Goal: Communication & Community: Connect with others

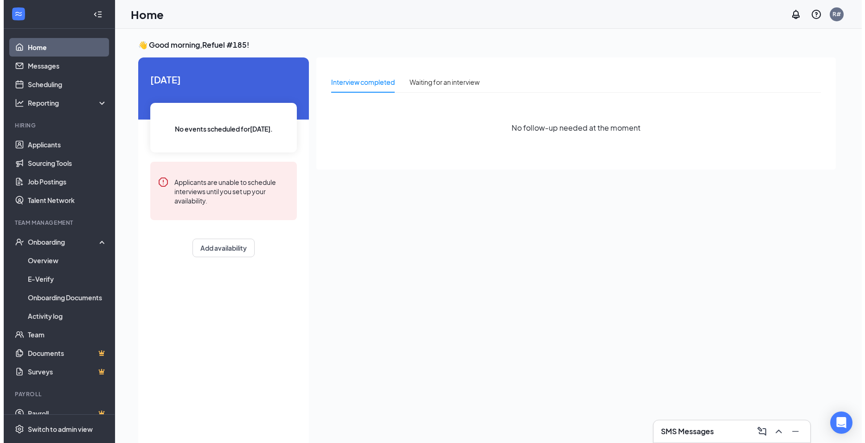
scroll to position [12, 0]
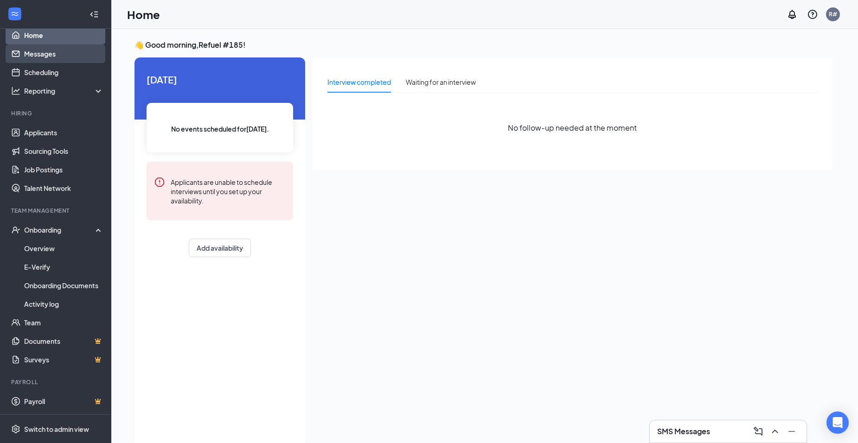
click at [38, 47] on link "Messages" at bounding box center [63, 54] width 79 height 19
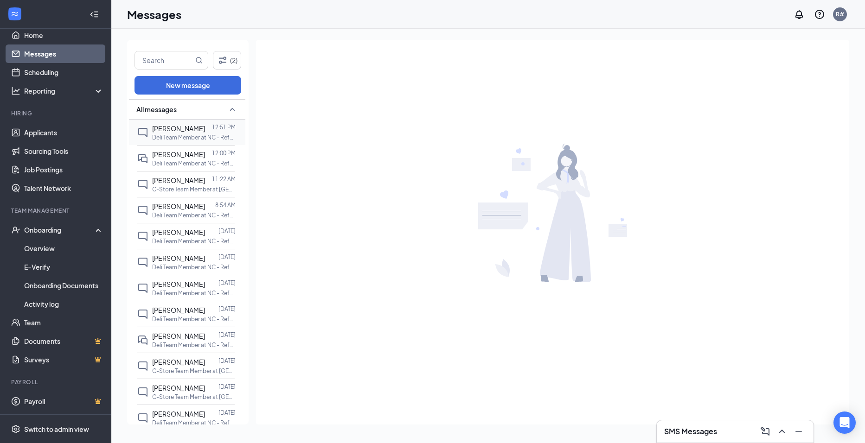
click at [166, 130] on span "[PERSON_NAME]" at bounding box center [178, 128] width 53 height 8
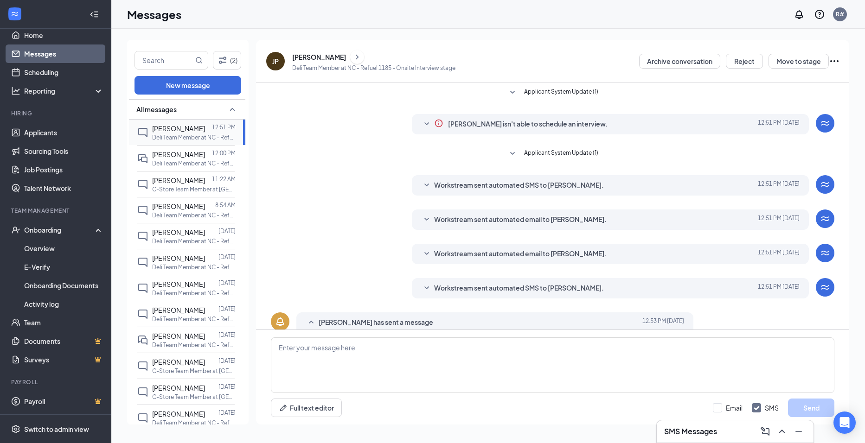
scroll to position [28, 0]
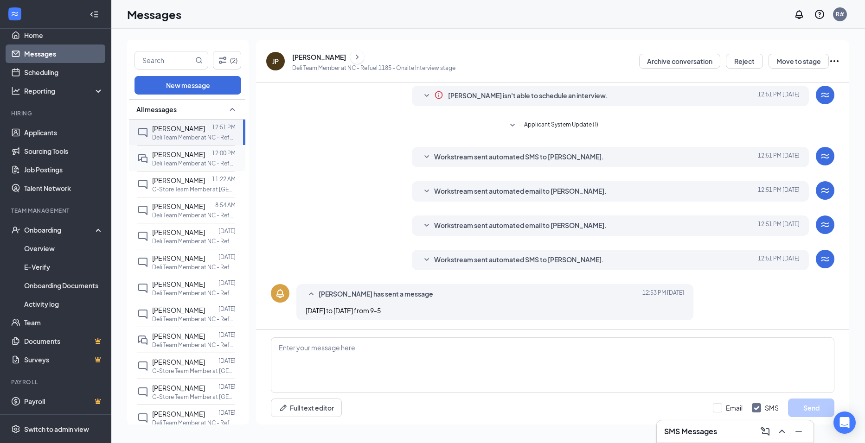
click at [178, 155] on span "[PERSON_NAME]" at bounding box center [178, 154] width 53 height 8
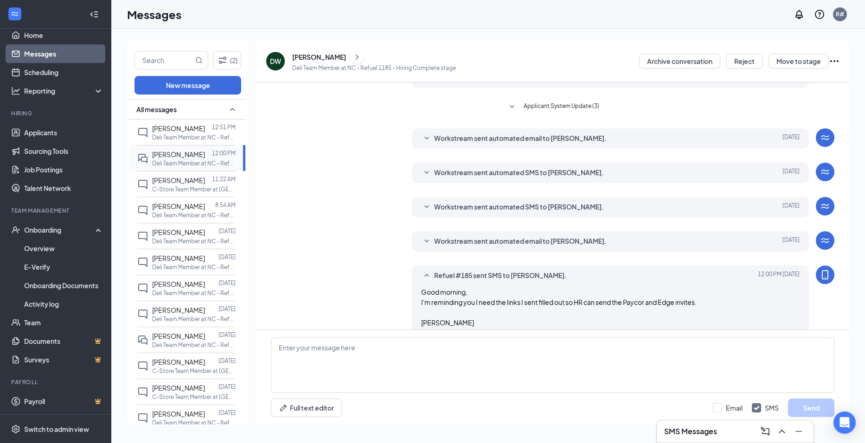
scroll to position [128, 0]
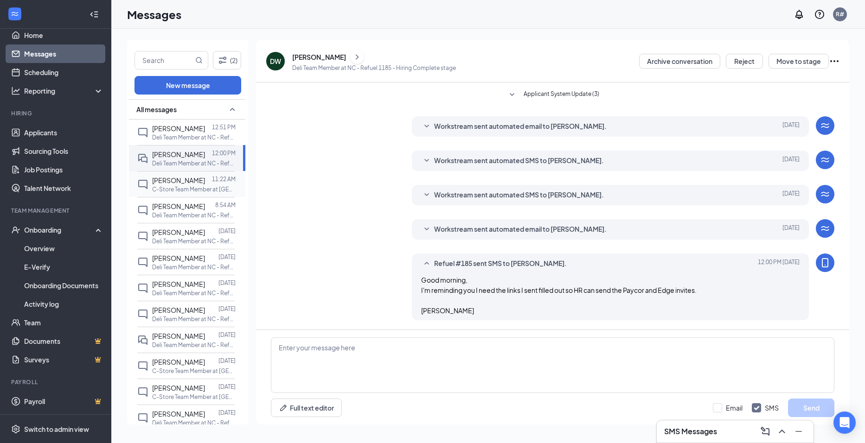
click at [161, 184] on span "[PERSON_NAME]" at bounding box center [178, 180] width 53 height 8
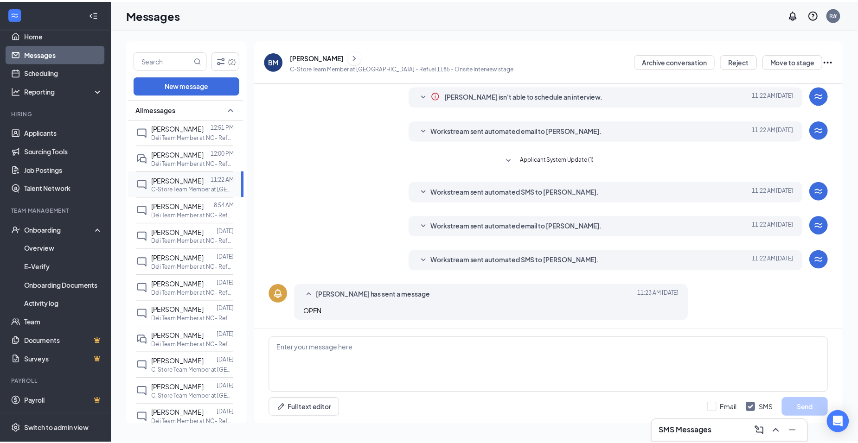
scroll to position [28, 0]
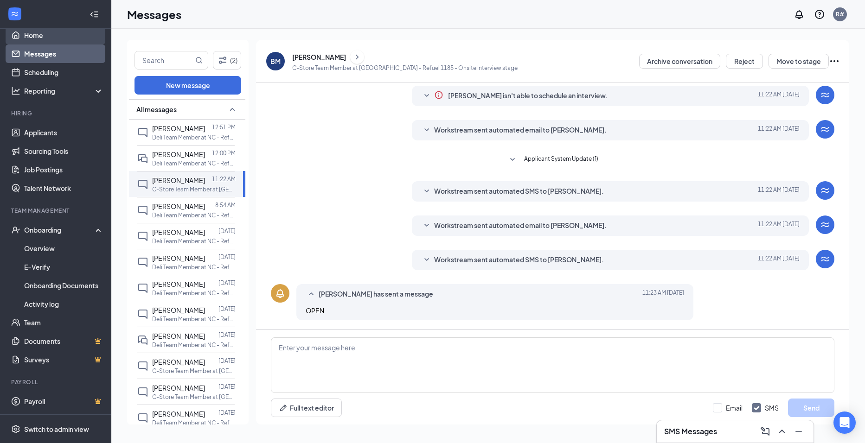
click at [32, 30] on link "Home" at bounding box center [63, 35] width 79 height 19
